Goal: Task Accomplishment & Management: Use online tool/utility

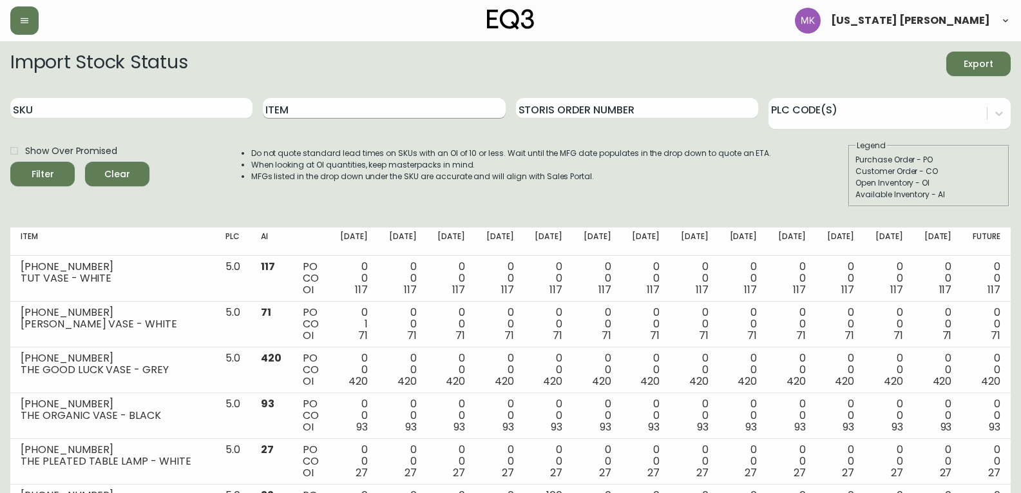
click at [371, 101] on input "Item" at bounding box center [384, 108] width 242 height 21
type input "rugs"
click at [10, 162] on button "Filter" at bounding box center [42, 174] width 64 height 24
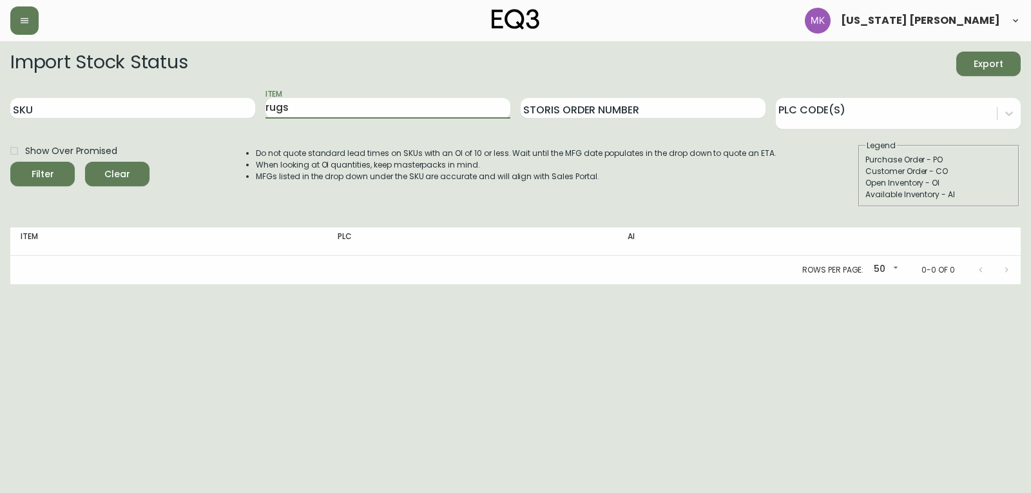
drag, startPoint x: 371, startPoint y: 101, endPoint x: 61, endPoint y: 75, distance: 311.6
click at [61, 75] on form "Import Stock Status Export SKU Item rugs Storis Order Number PLC Code(s) Show O…" at bounding box center [515, 129] width 1010 height 155
type input "rug"
click at [10, 162] on button "Filter" at bounding box center [42, 174] width 64 height 24
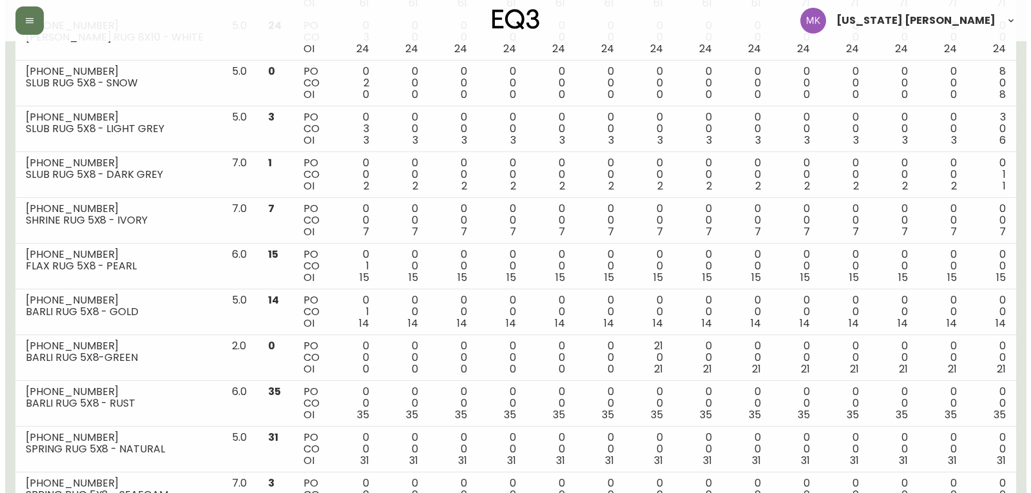
scroll to position [2079, 0]
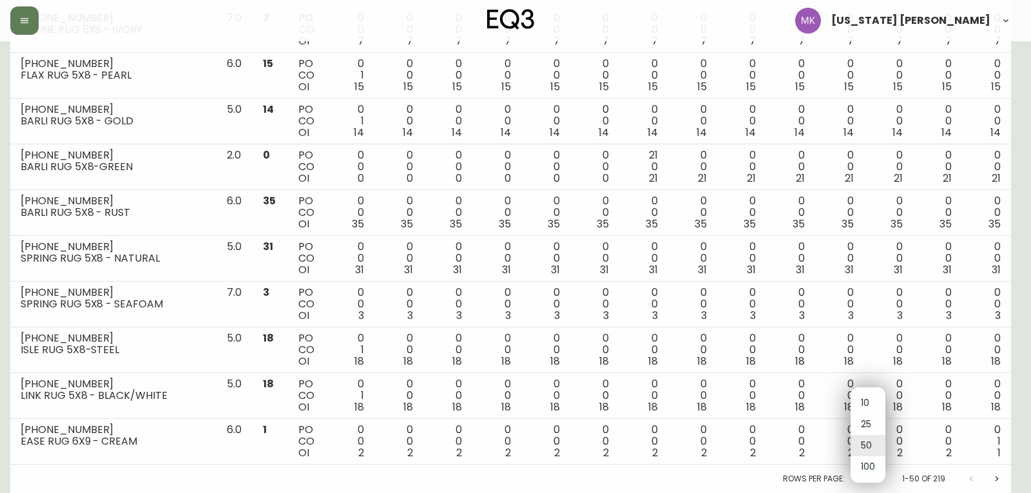
click at [863, 472] on li "100" at bounding box center [868, 466] width 35 height 21
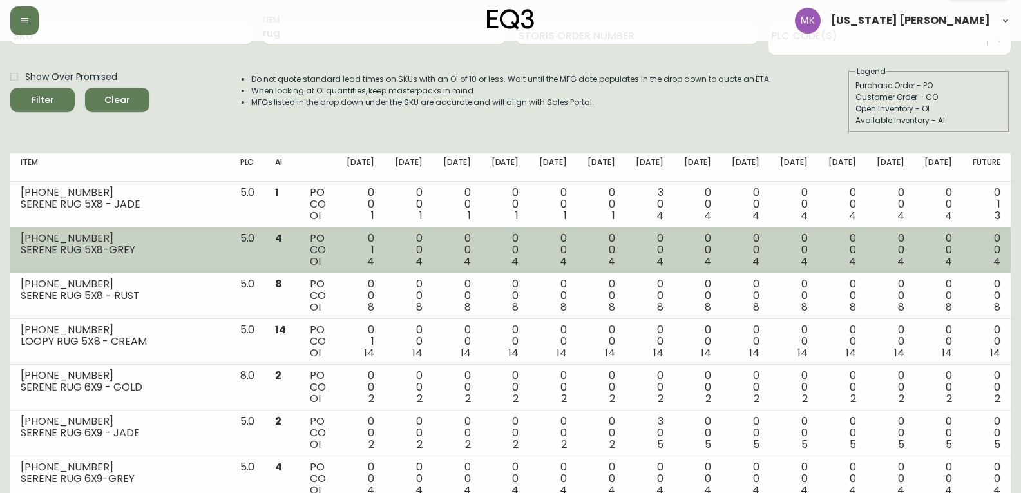
scroll to position [0, 0]
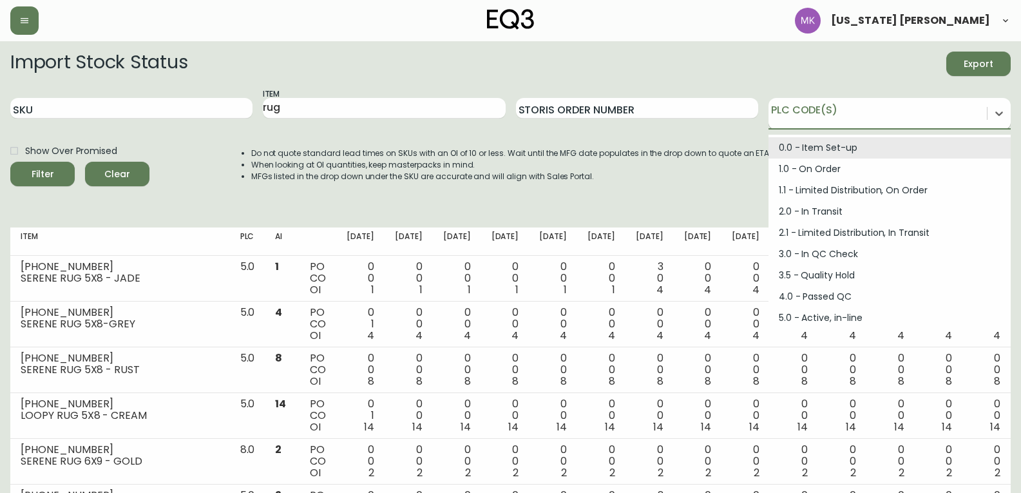
click at [885, 110] on div at bounding box center [878, 111] width 218 height 19
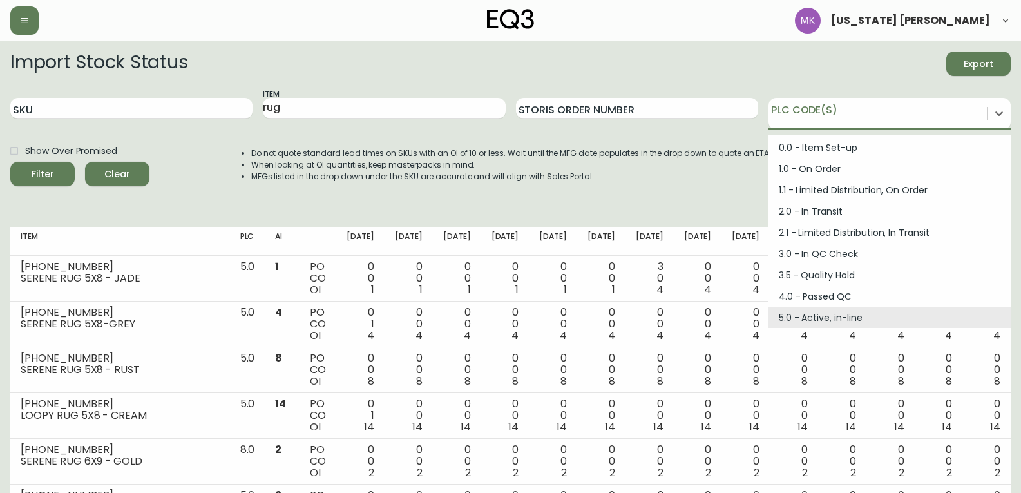
click at [676, 209] on div "Import Stock Status Export SKU Item rug Storis Order Number option 5.0 - Active…" at bounding box center [510, 135] width 1001 height 166
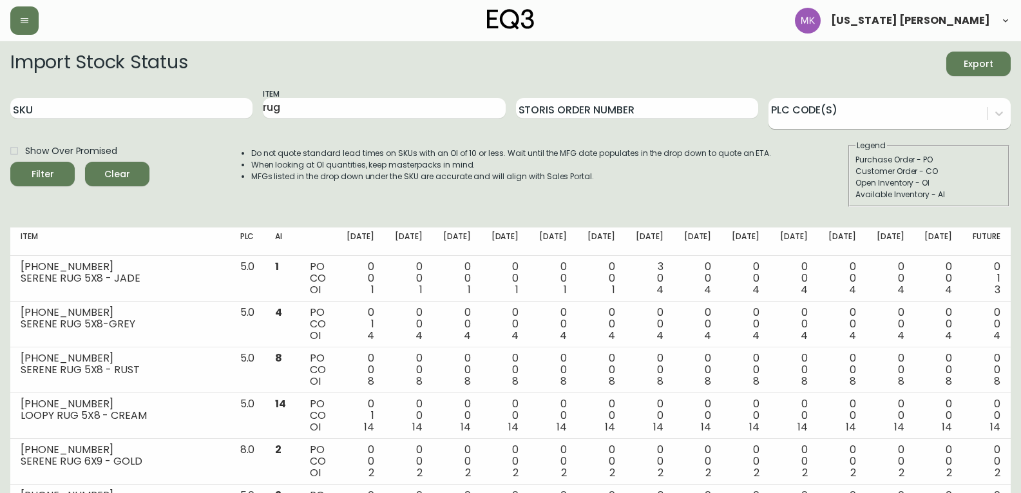
click at [894, 102] on div at bounding box center [878, 111] width 218 height 19
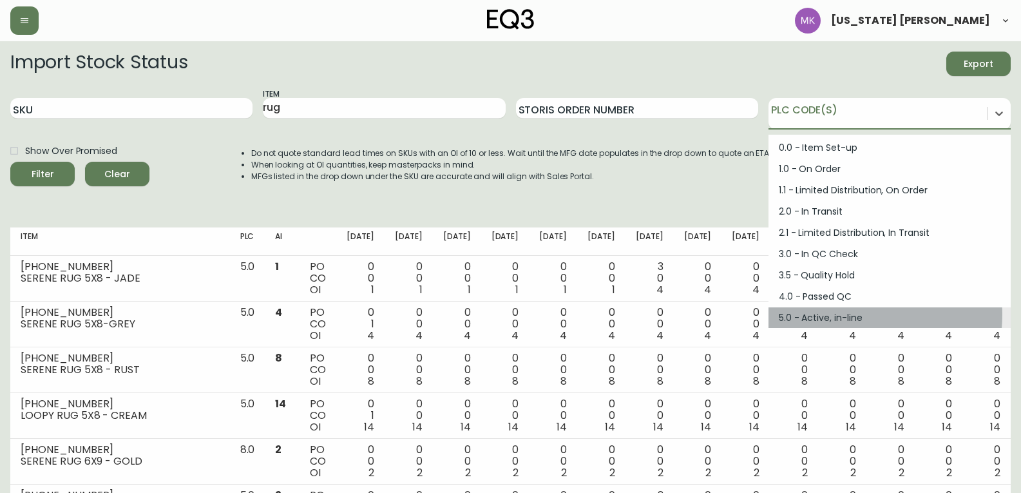
click at [847, 314] on div "5.0 - Active, in-line" at bounding box center [890, 317] width 242 height 21
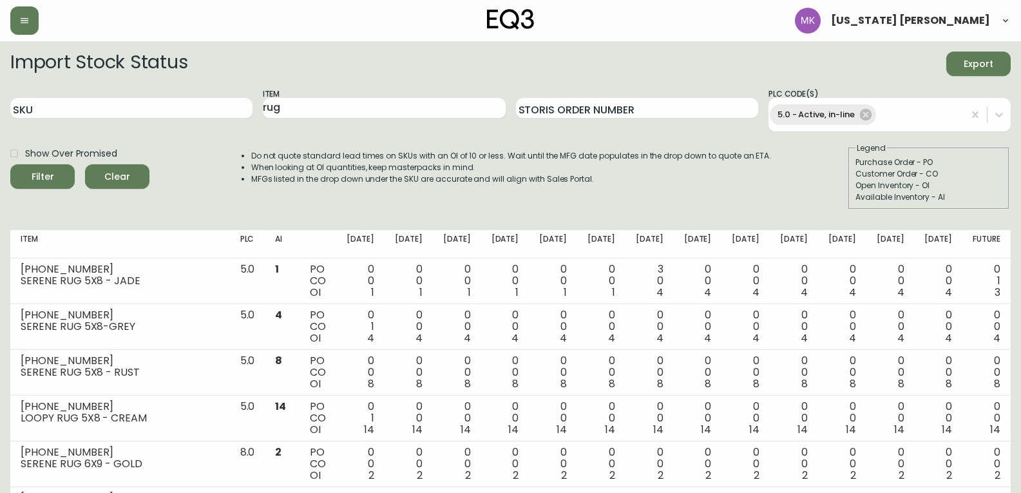
click at [354, 175] on li "MFGs listed in the drop down under the SKU are accurate and will align with Sal…" at bounding box center [511, 179] width 521 height 12
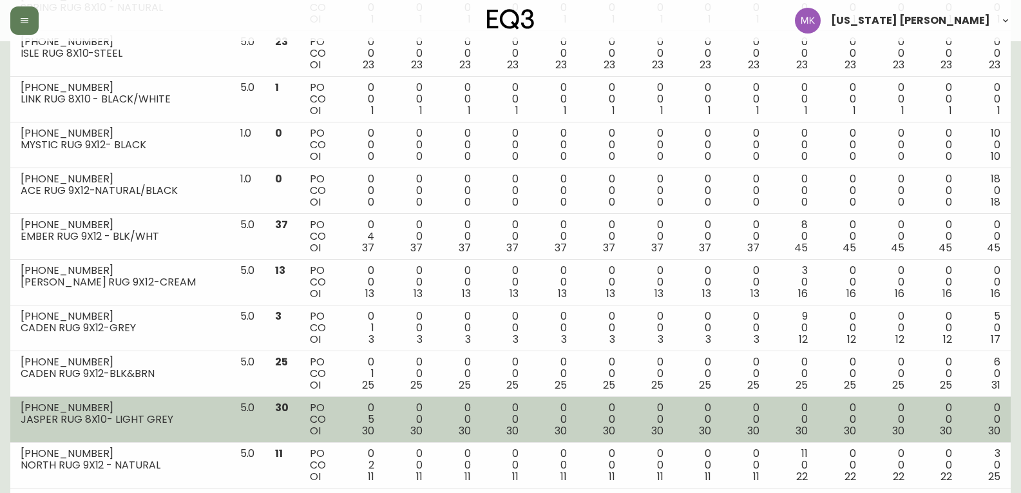
scroll to position [4369, 0]
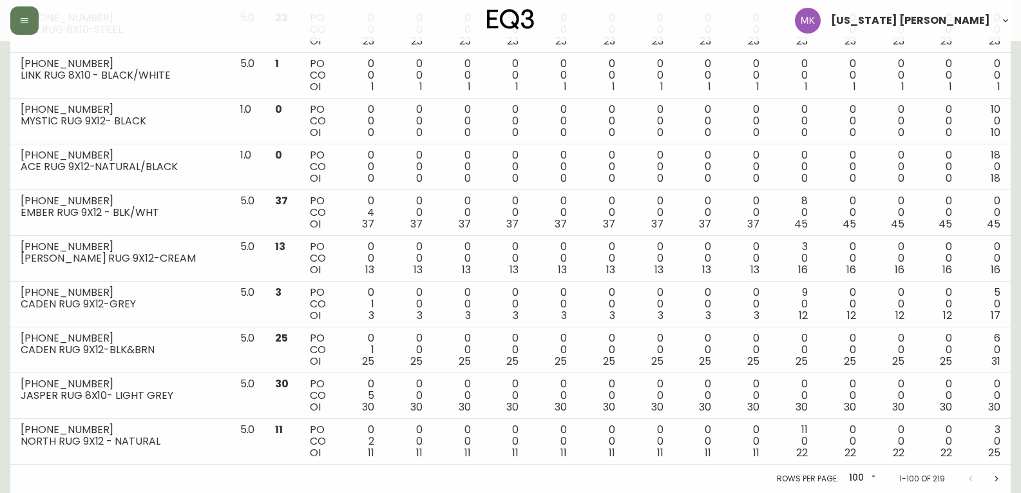
click at [1000, 483] on icon "Next page" at bounding box center [997, 479] width 10 height 10
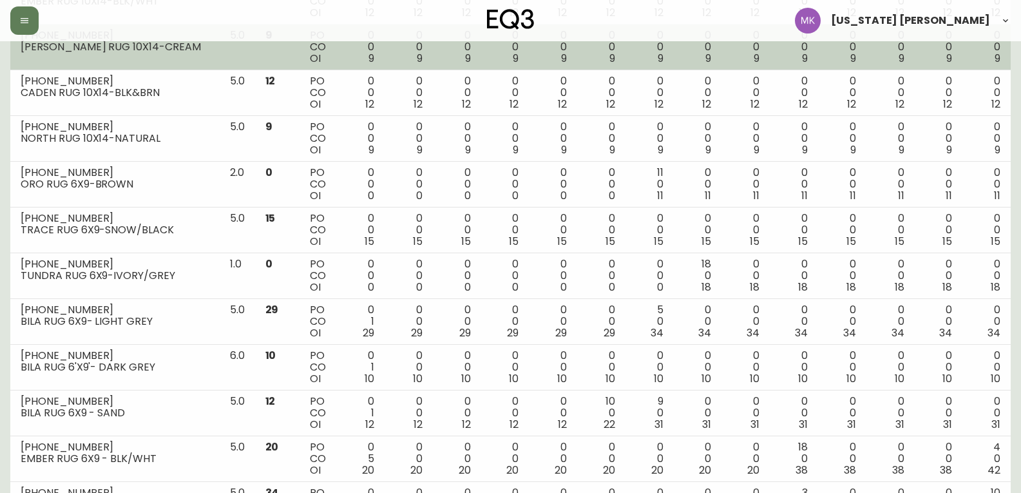
scroll to position [859, 0]
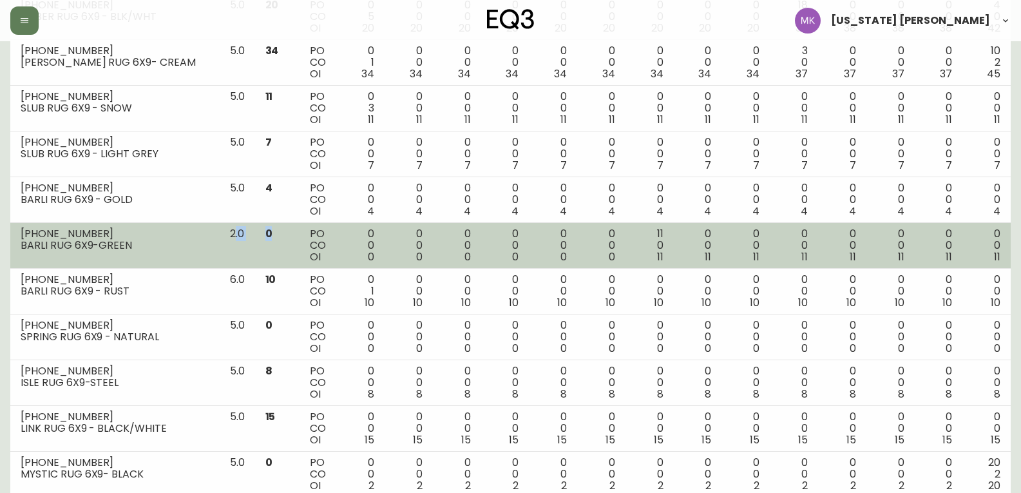
drag, startPoint x: 236, startPoint y: 237, endPoint x: 294, endPoint y: 237, distance: 58.0
click at [294, 237] on tr "[PHONE_NUMBER] BARLI RUG 6X9-GREEN 2.0 0 PO CO OI 0 0 0 0 0 0 0 0 0 0 0 0 0 0 0…" at bounding box center [510, 246] width 1001 height 46
click at [294, 237] on td "0" at bounding box center [277, 246] width 45 height 46
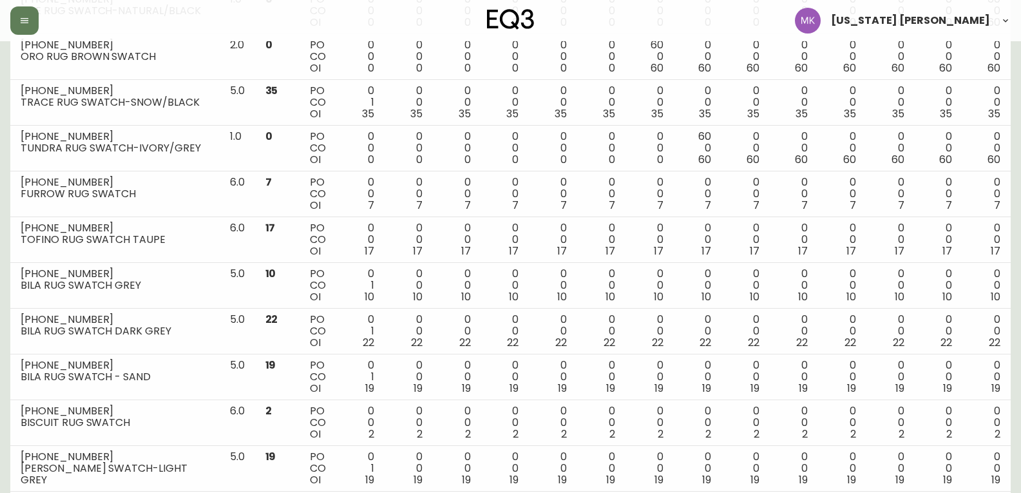
scroll to position [4369, 0]
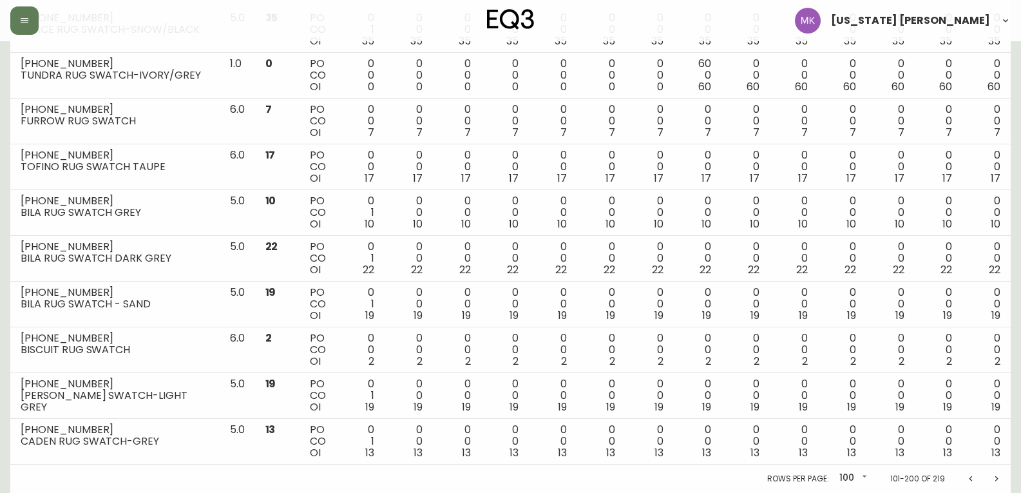
click at [966, 476] on icon "Previous page" at bounding box center [971, 479] width 10 height 10
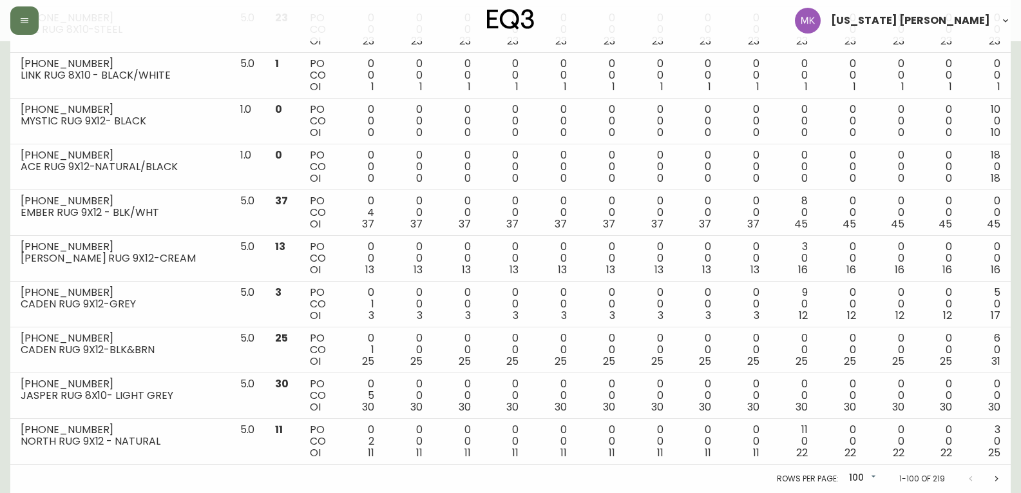
click at [995, 485] on button "Next page" at bounding box center [997, 479] width 26 height 26
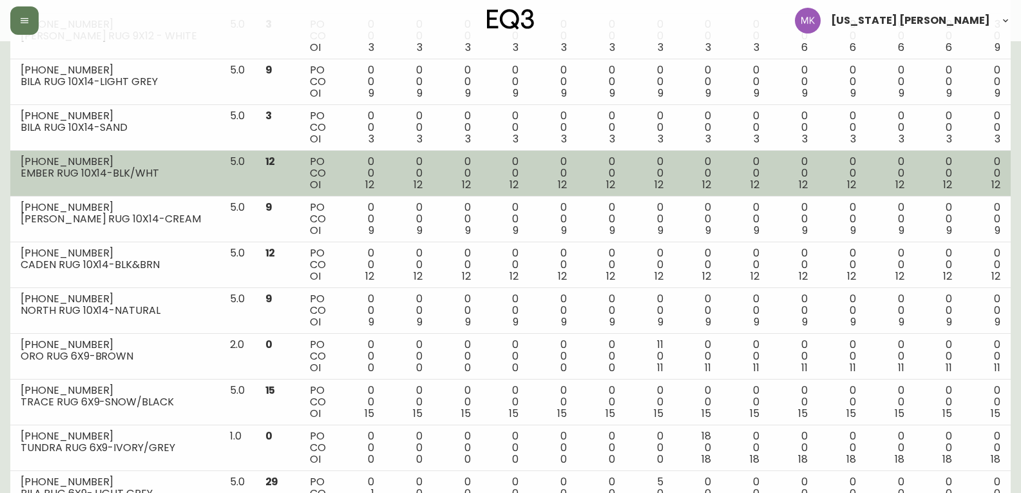
scroll to position [0, 0]
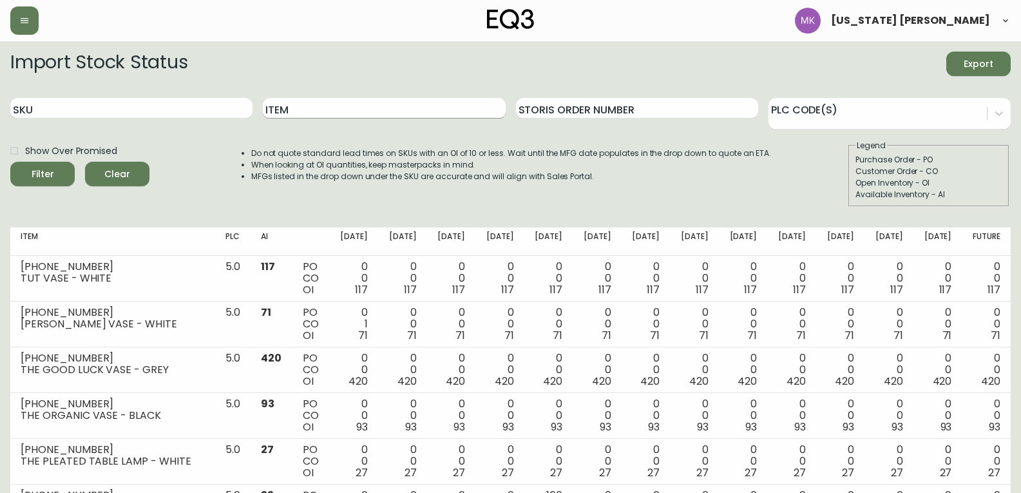
click at [372, 115] on input "Item" at bounding box center [384, 108] width 242 height 21
type input "boom"
click at [10, 162] on button "Filter" at bounding box center [42, 174] width 64 height 24
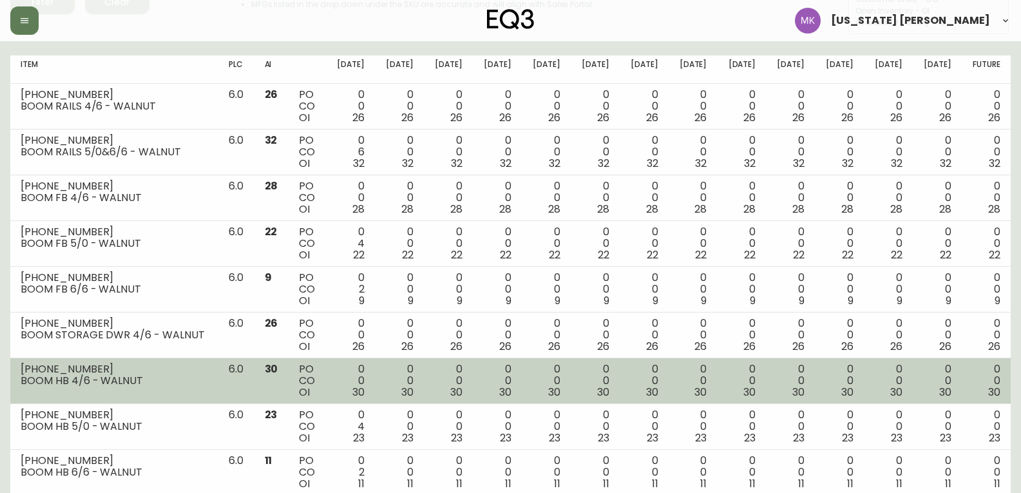
scroll to position [432, 0]
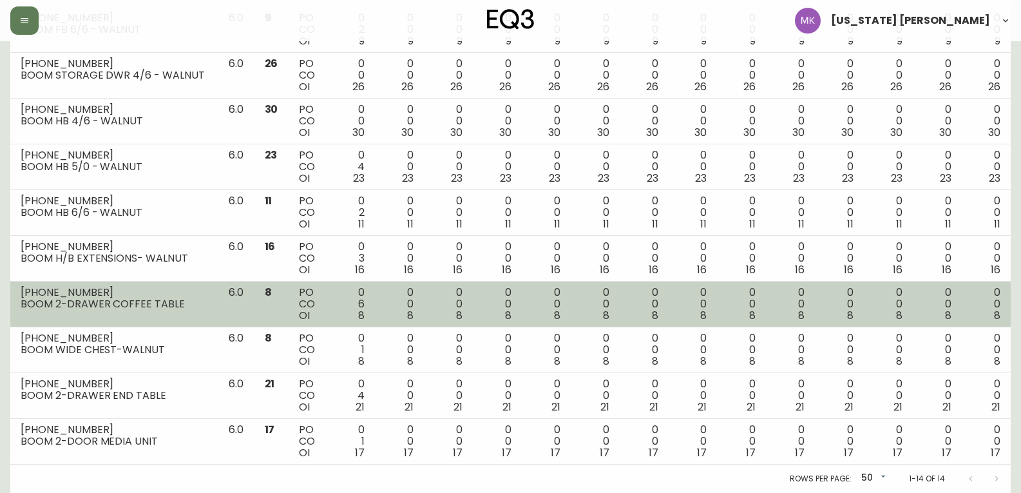
click at [237, 296] on td "6.0" at bounding box center [236, 305] width 36 height 46
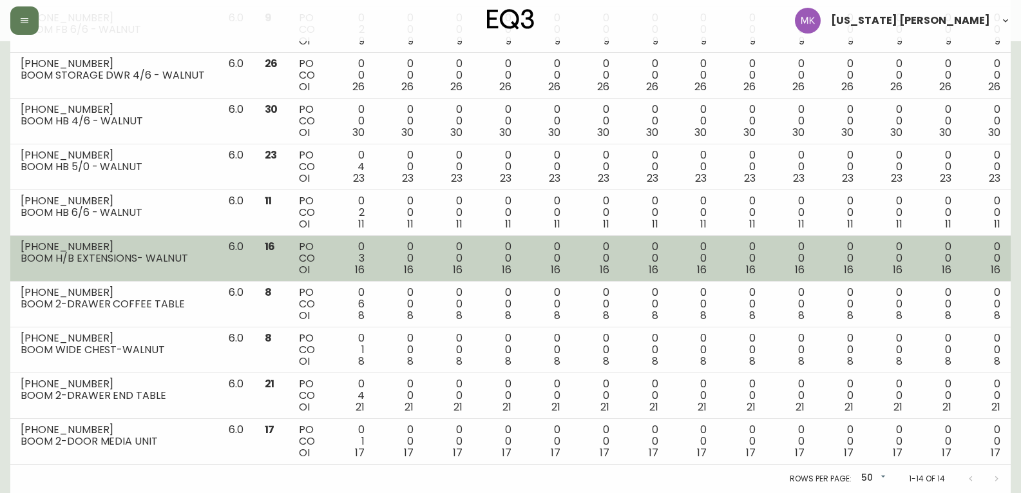
scroll to position [0, 0]
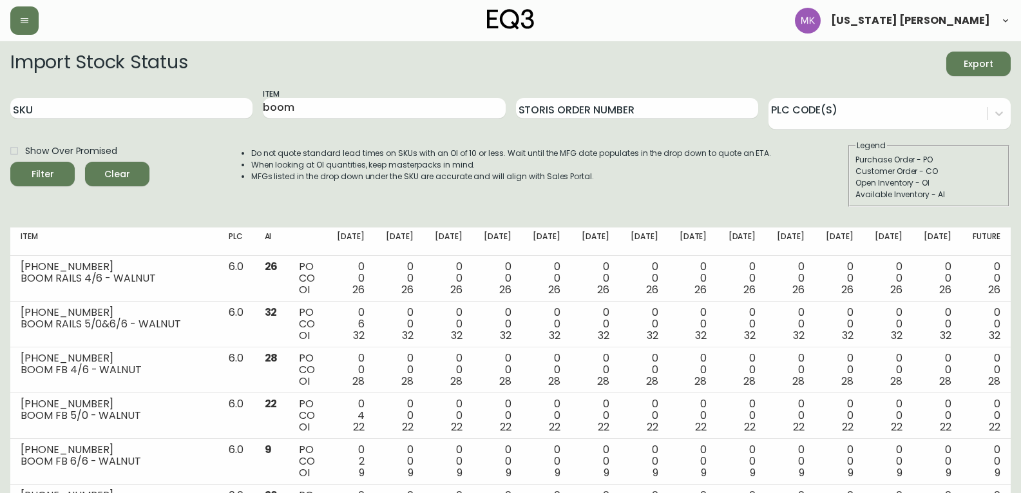
click at [974, 60] on span "Export" at bounding box center [979, 64] width 44 height 16
